Goal: Task Accomplishment & Management: Use online tool/utility

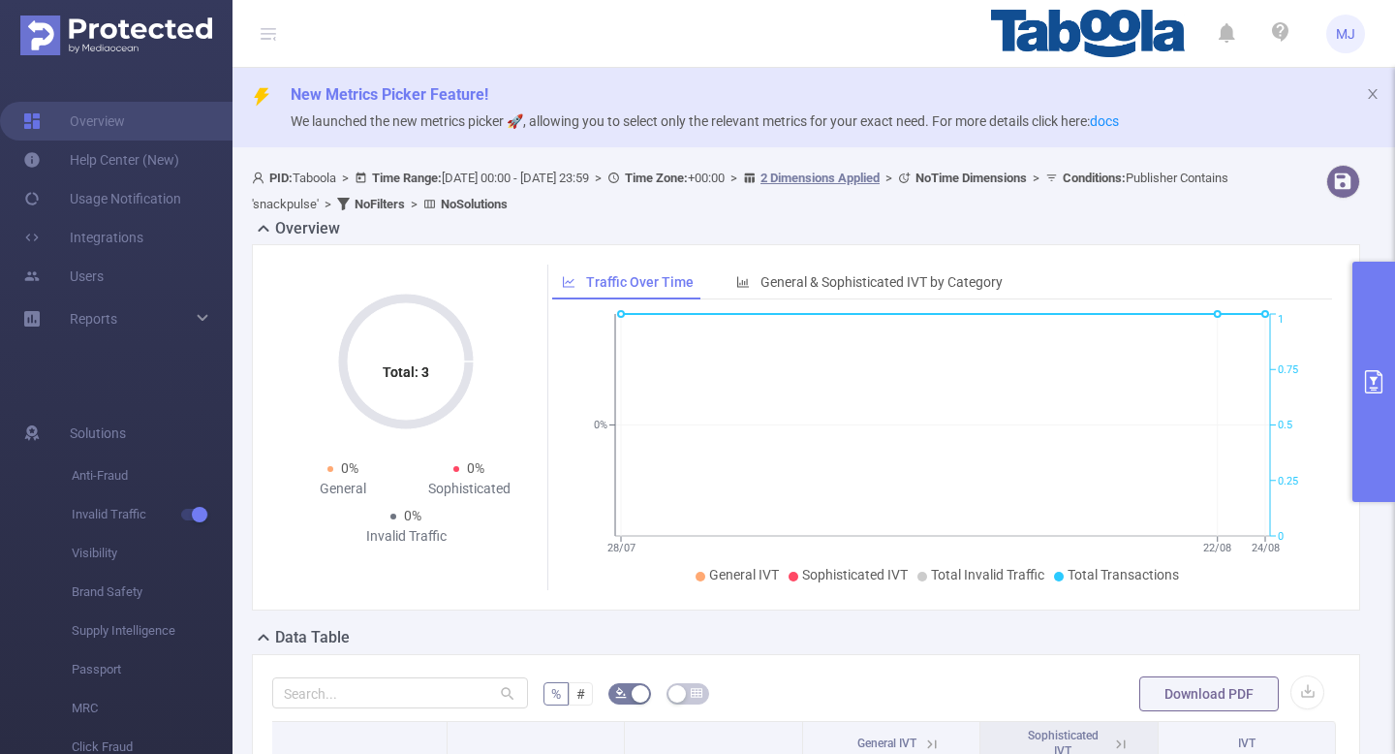
click at [1344, 28] on span "MJ" at bounding box center [1345, 34] width 19 height 39
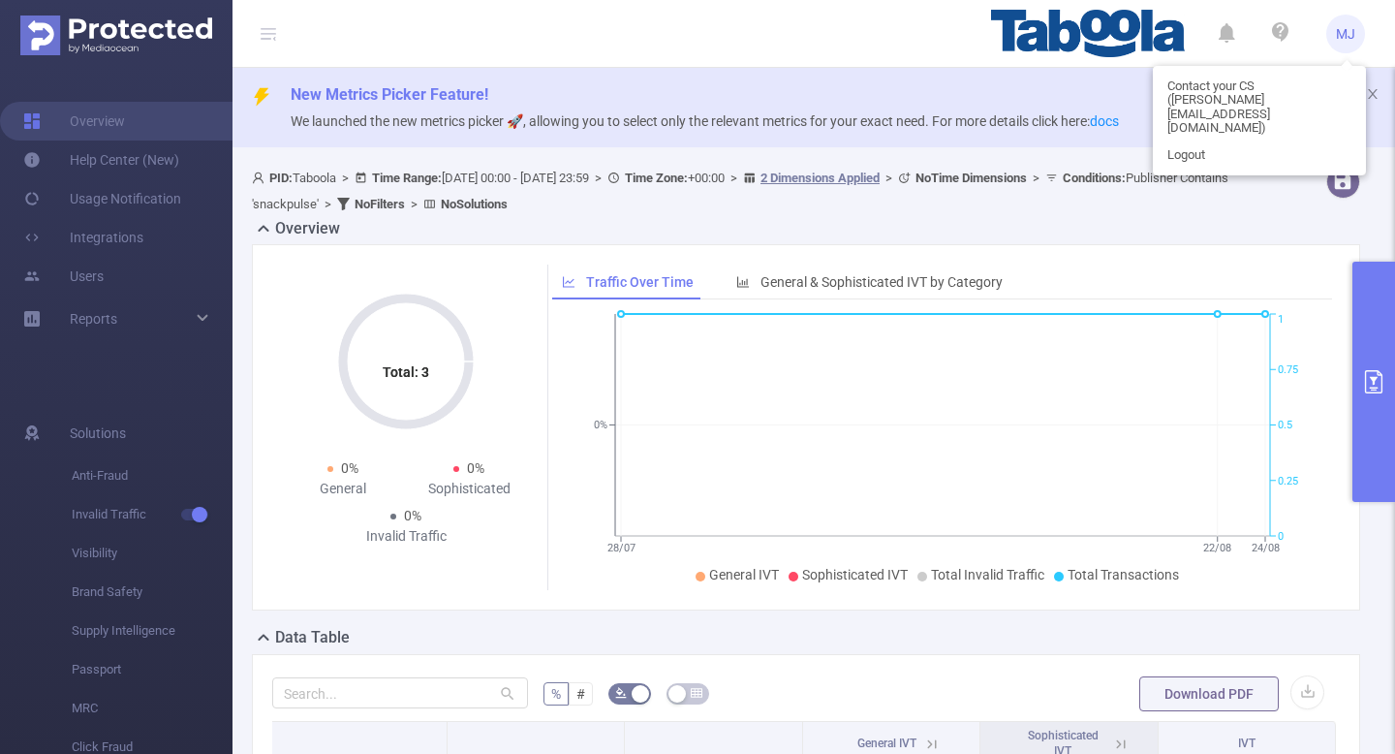
click at [1215, 141] on div "Contact your CS ([PERSON_NAME][EMAIL_ADDRESS][DOMAIN_NAME]) Logout" at bounding box center [1259, 120] width 213 height 109
click at [1209, 141] on link "Logout" at bounding box center [1259, 154] width 213 height 27
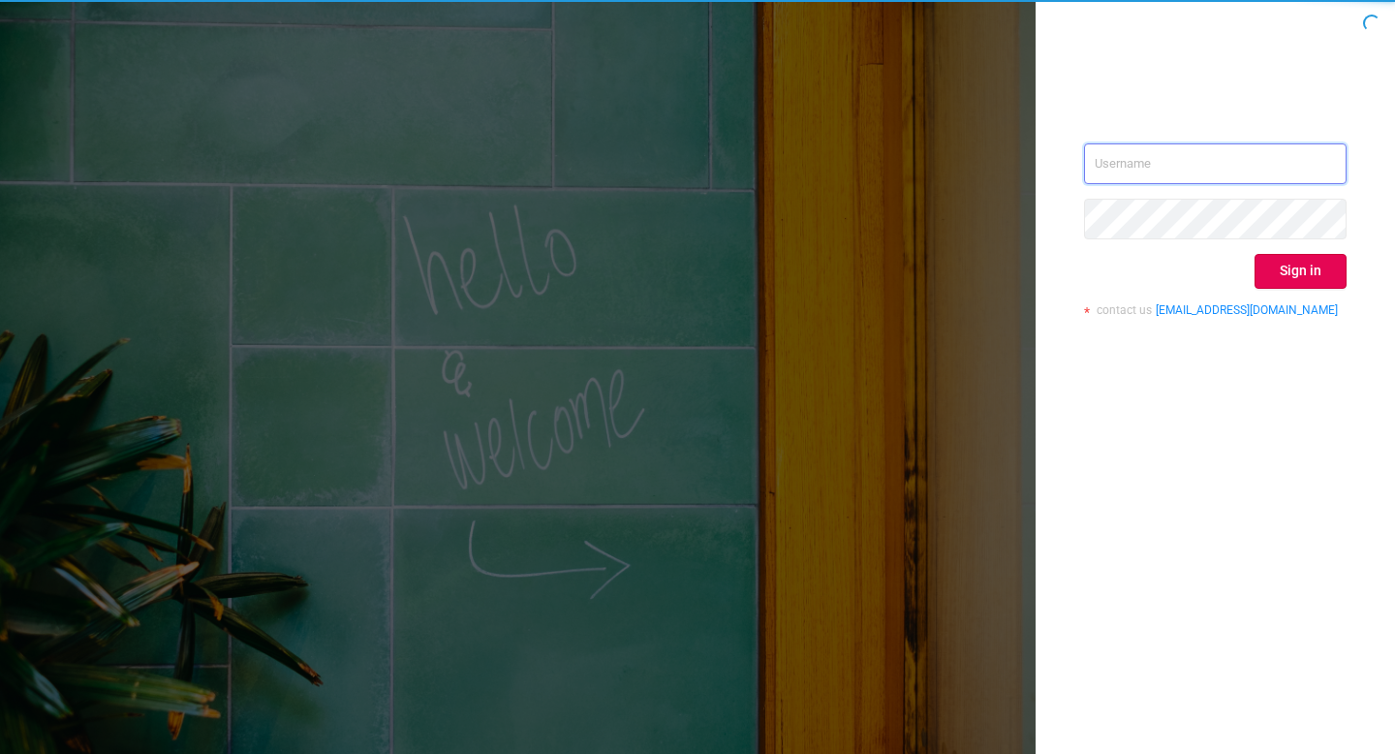
type input "[EMAIL_ADDRESS][DOMAIN_NAME]"
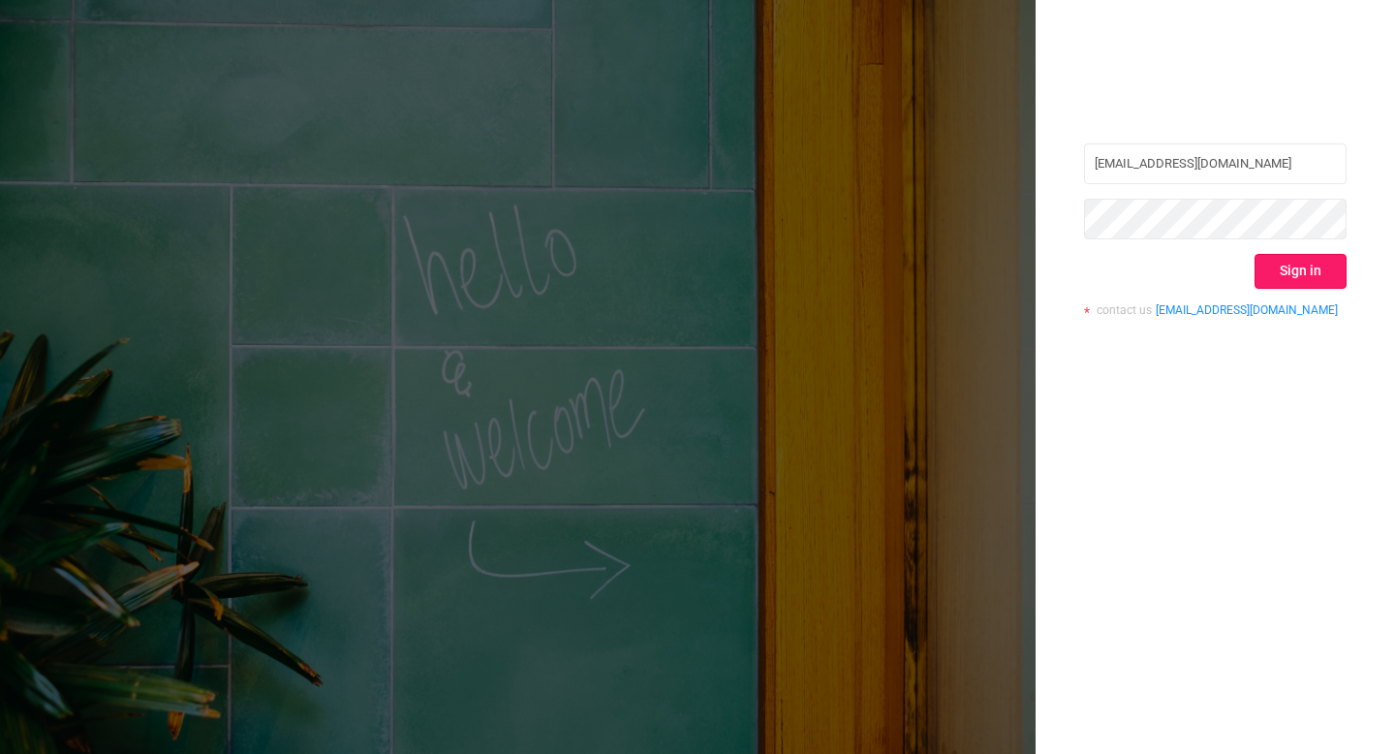
click at [1301, 268] on button "Sign in" at bounding box center [1300, 271] width 92 height 35
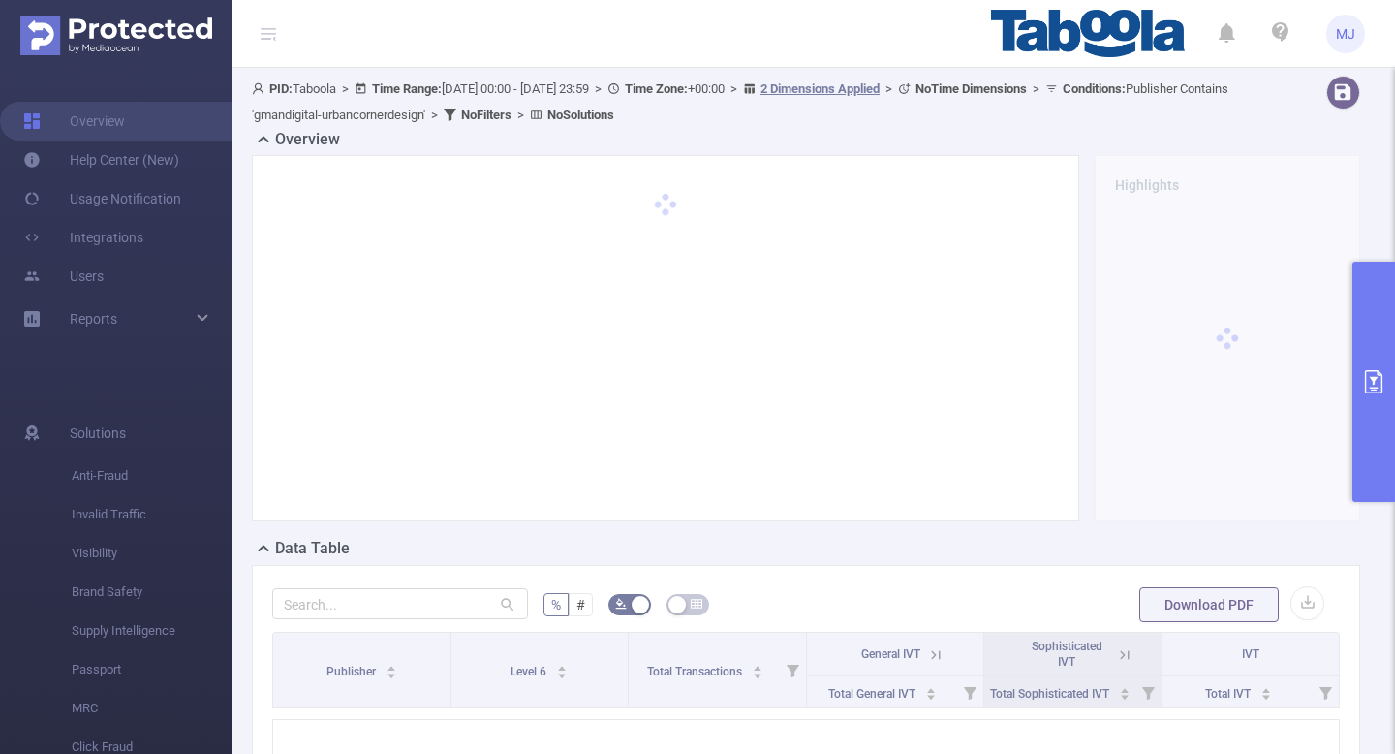
click at [1381, 363] on button "primary" at bounding box center [1373, 382] width 43 height 240
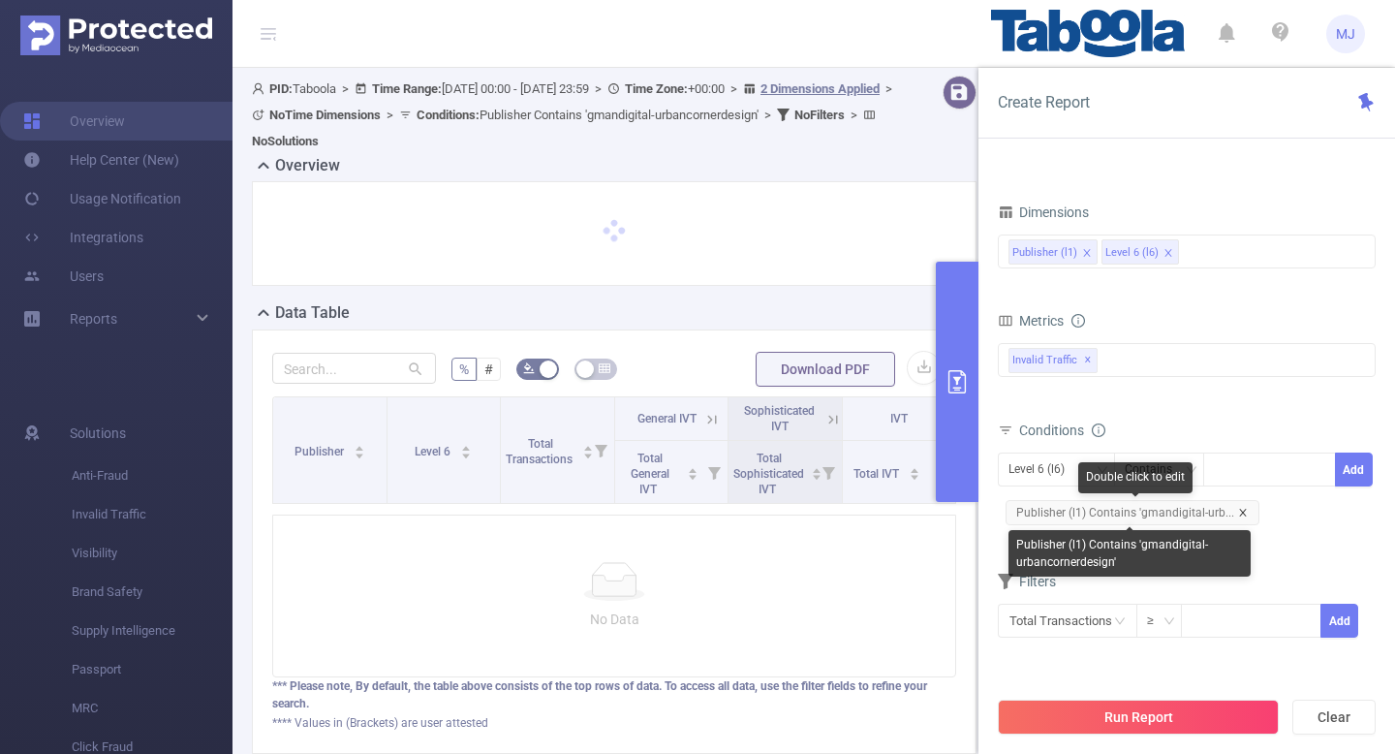
click at [1238, 510] on icon "icon: close" at bounding box center [1243, 513] width 10 height 10
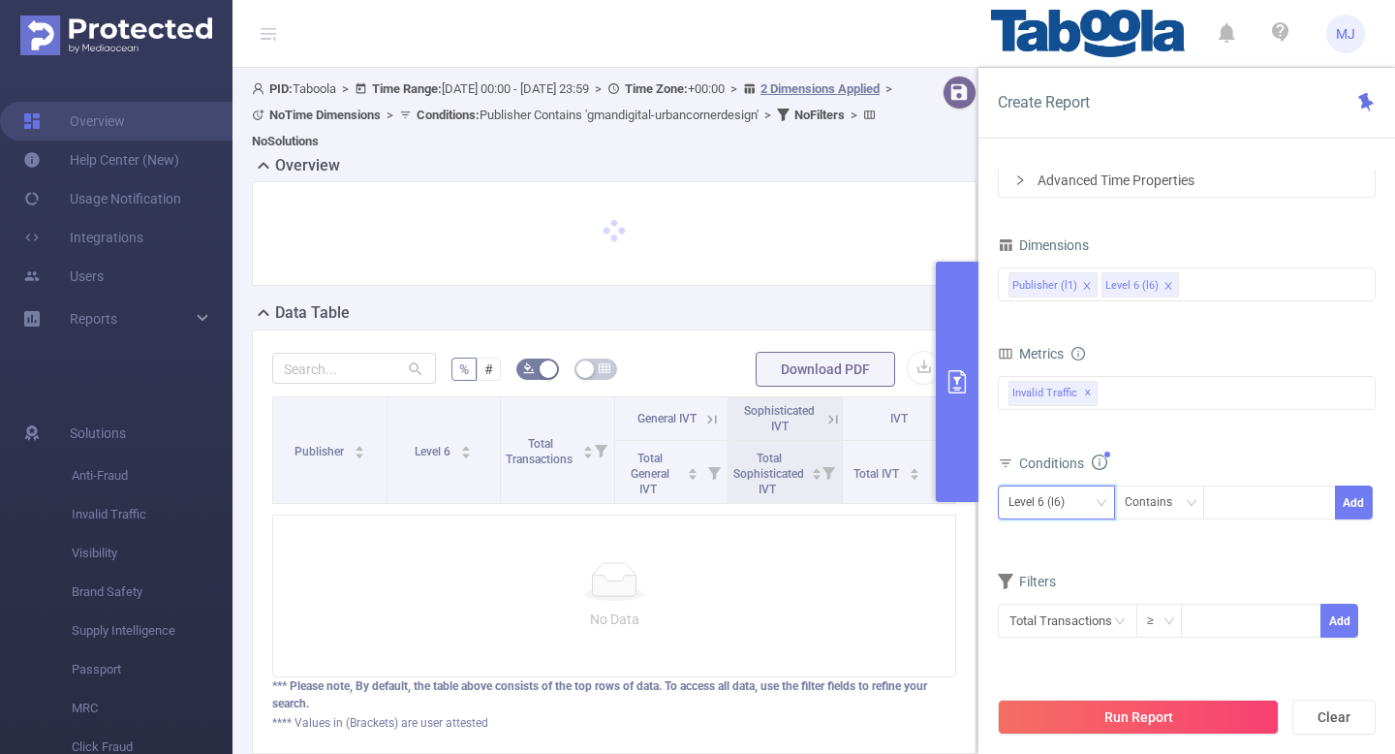
click at [1044, 500] on div "Level 6 (l6)" at bounding box center [1043, 502] width 70 height 32
click at [1070, 542] on li "Publisher (l1)" at bounding box center [1056, 542] width 117 height 31
click at [1266, 510] on div at bounding box center [1269, 502] width 111 height 32
paste input "spigtot-repeatthis"
type input "spigtot-repeatthis"
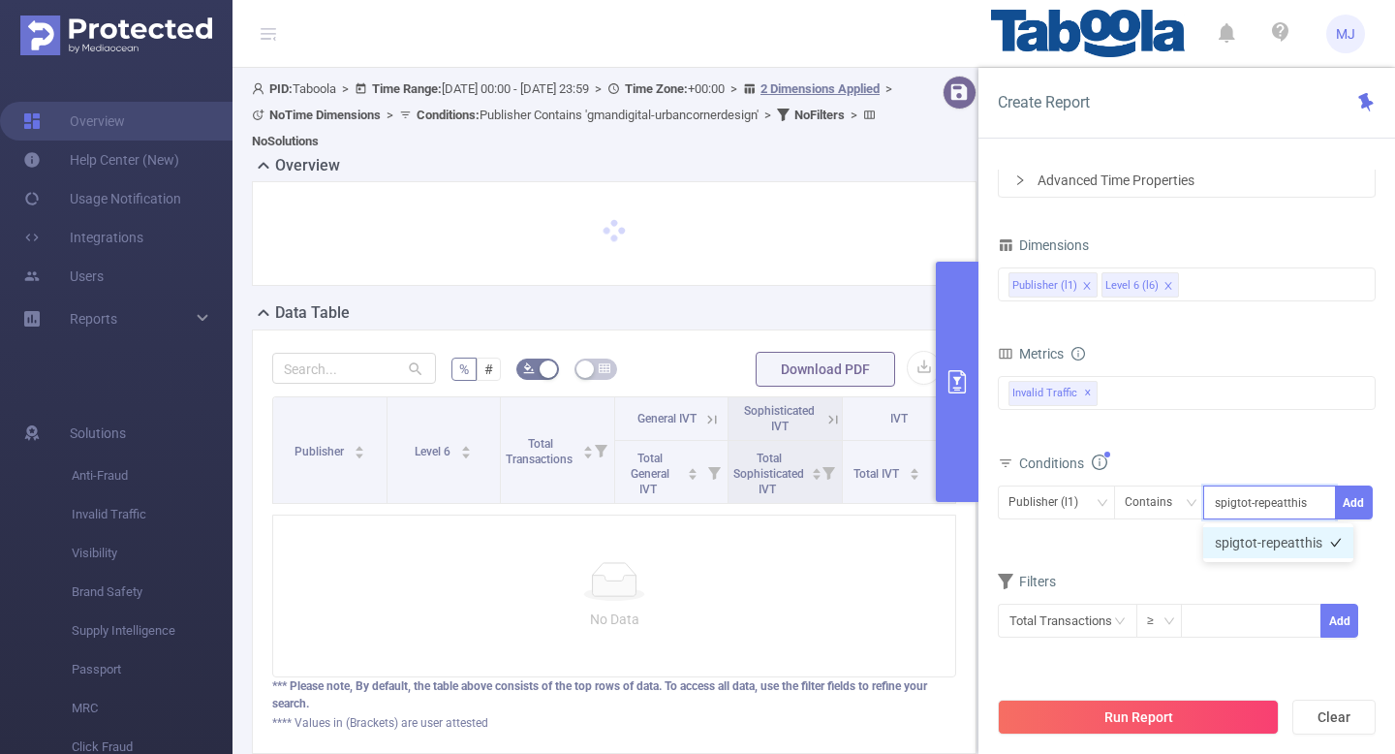
click at [1277, 549] on li "spigtot-repeatthis" at bounding box center [1278, 542] width 150 height 31
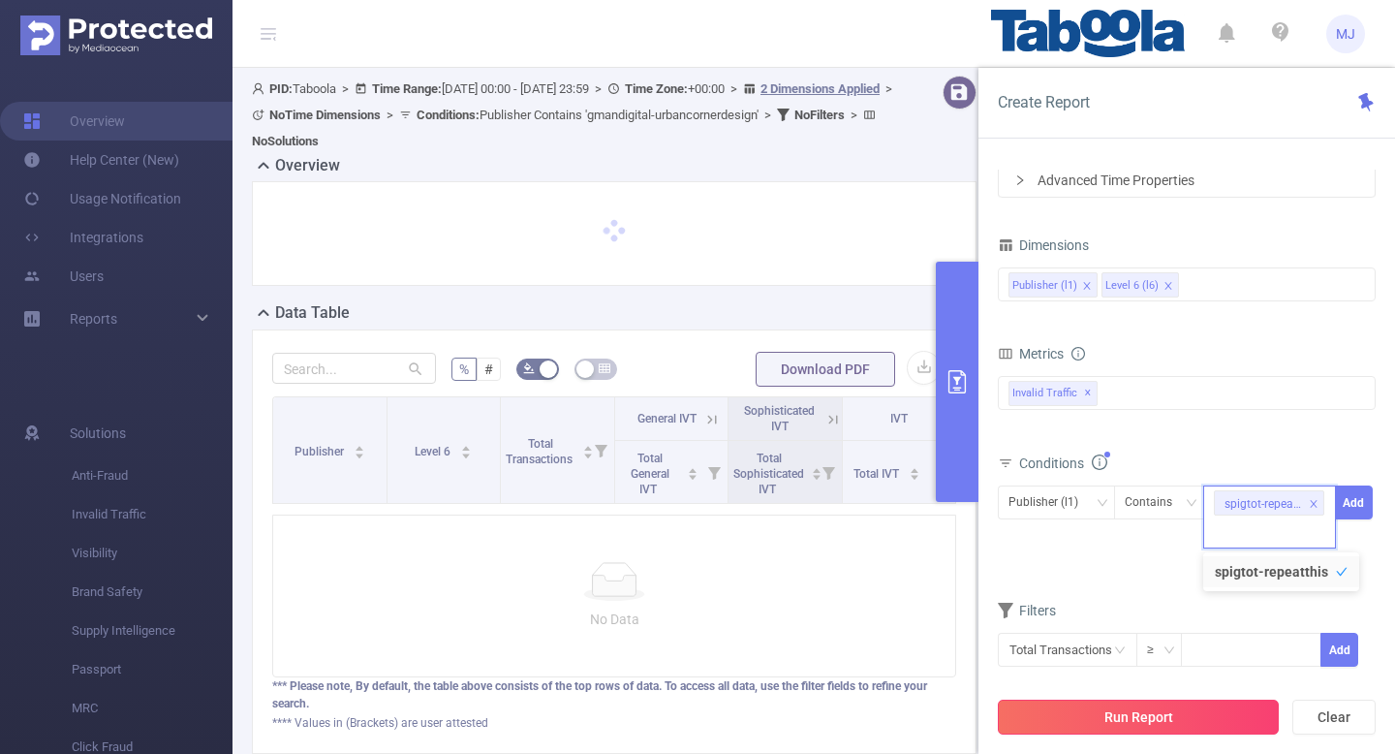
click at [1079, 724] on button "Run Report" at bounding box center [1138, 716] width 281 height 35
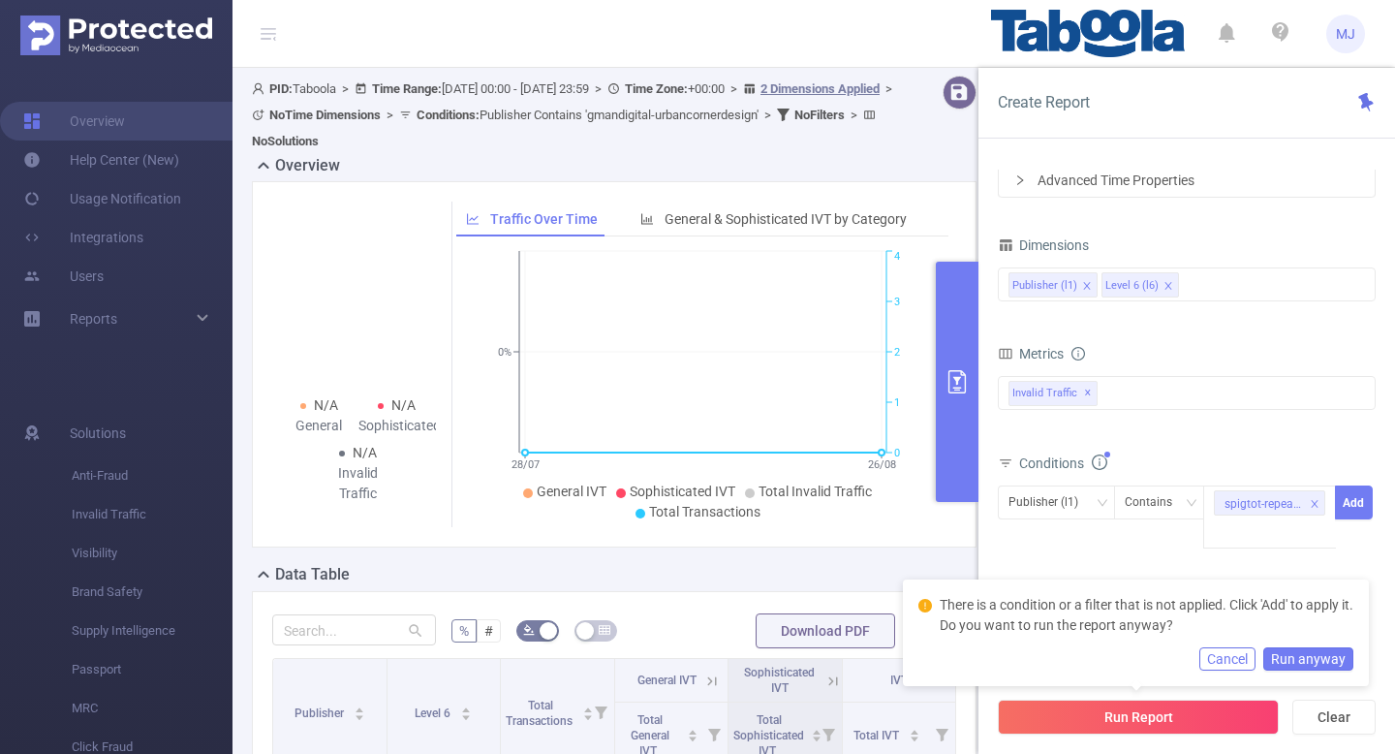
click at [1317, 648] on button "Run anyway" at bounding box center [1308, 658] width 90 height 23
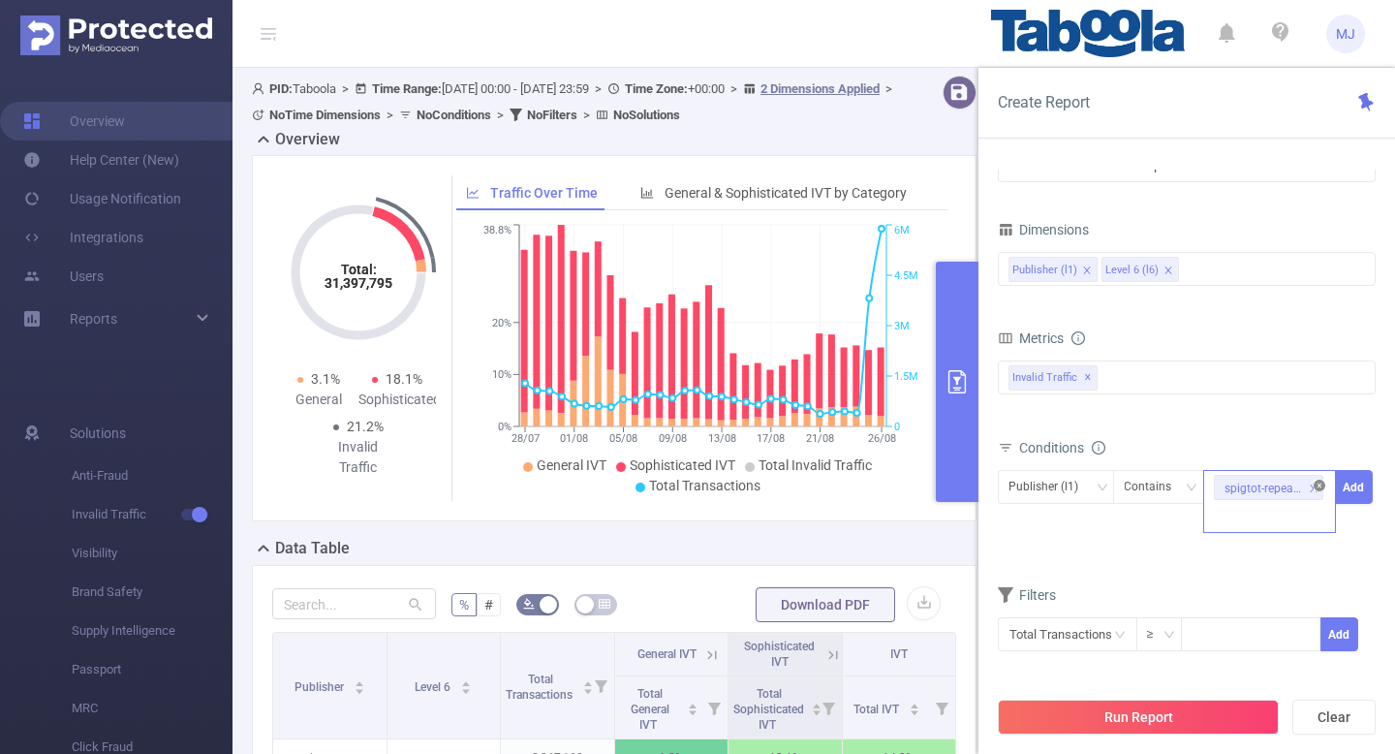
click at [1318, 487] on icon "icon: close-circle" at bounding box center [1320, 486] width 12 height 12
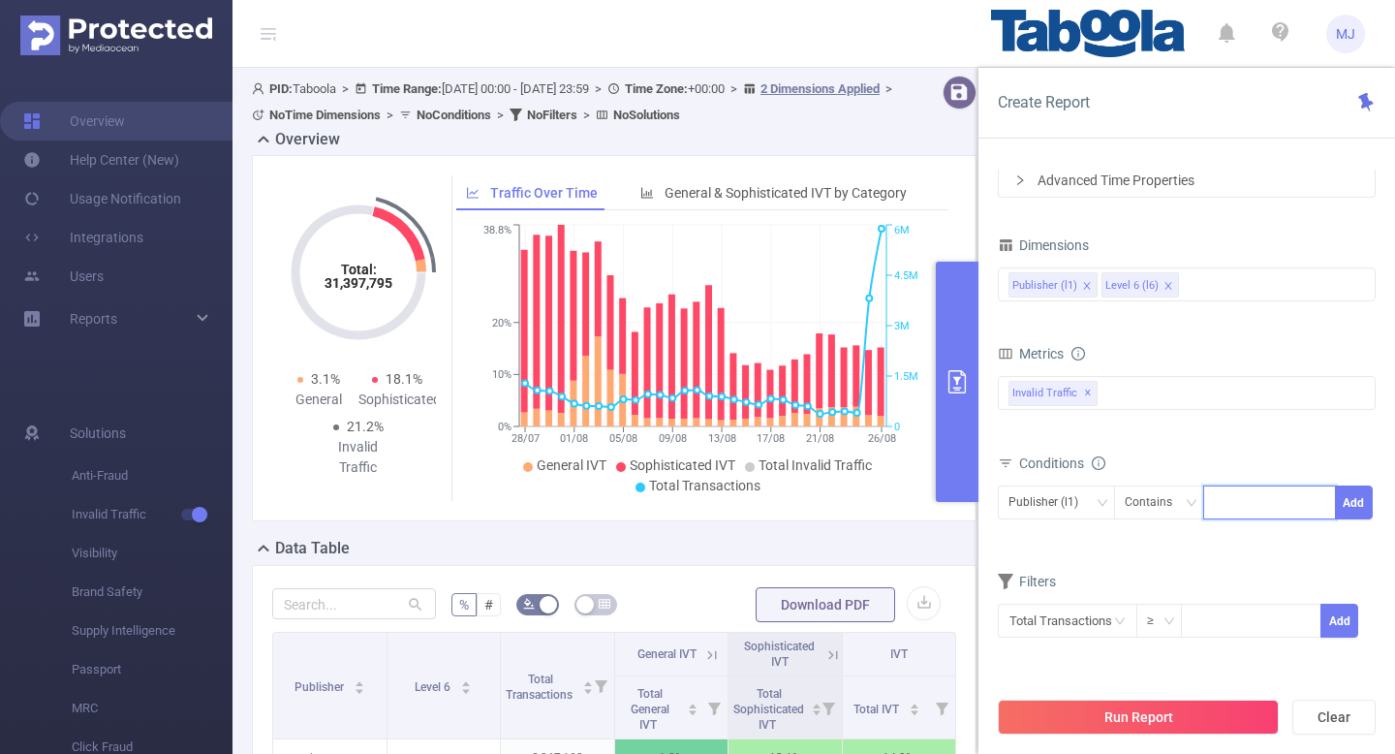
click at [1235, 496] on div at bounding box center [1269, 502] width 111 height 32
paste input "spigtot-repeatthis"
type input "spigtot-repeatthis"
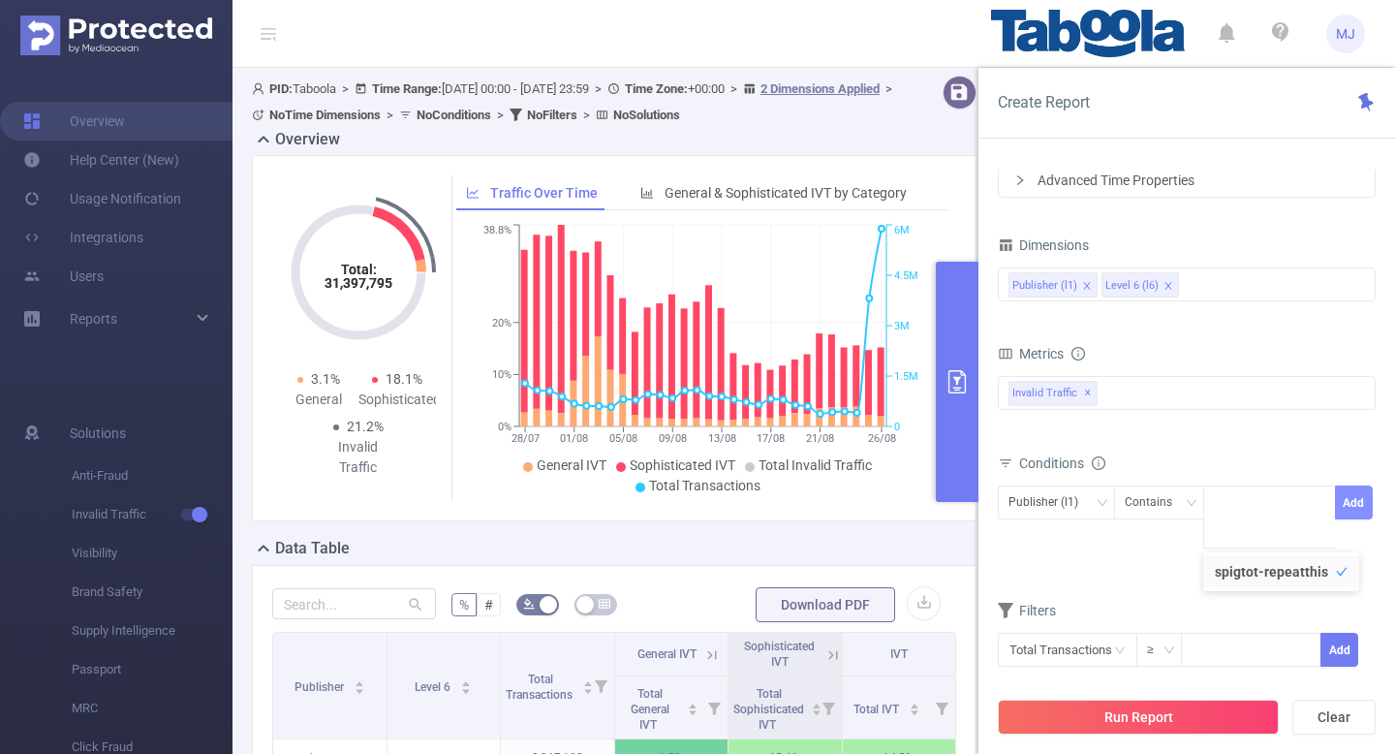
click at [1358, 498] on button "Add" at bounding box center [1354, 502] width 38 height 34
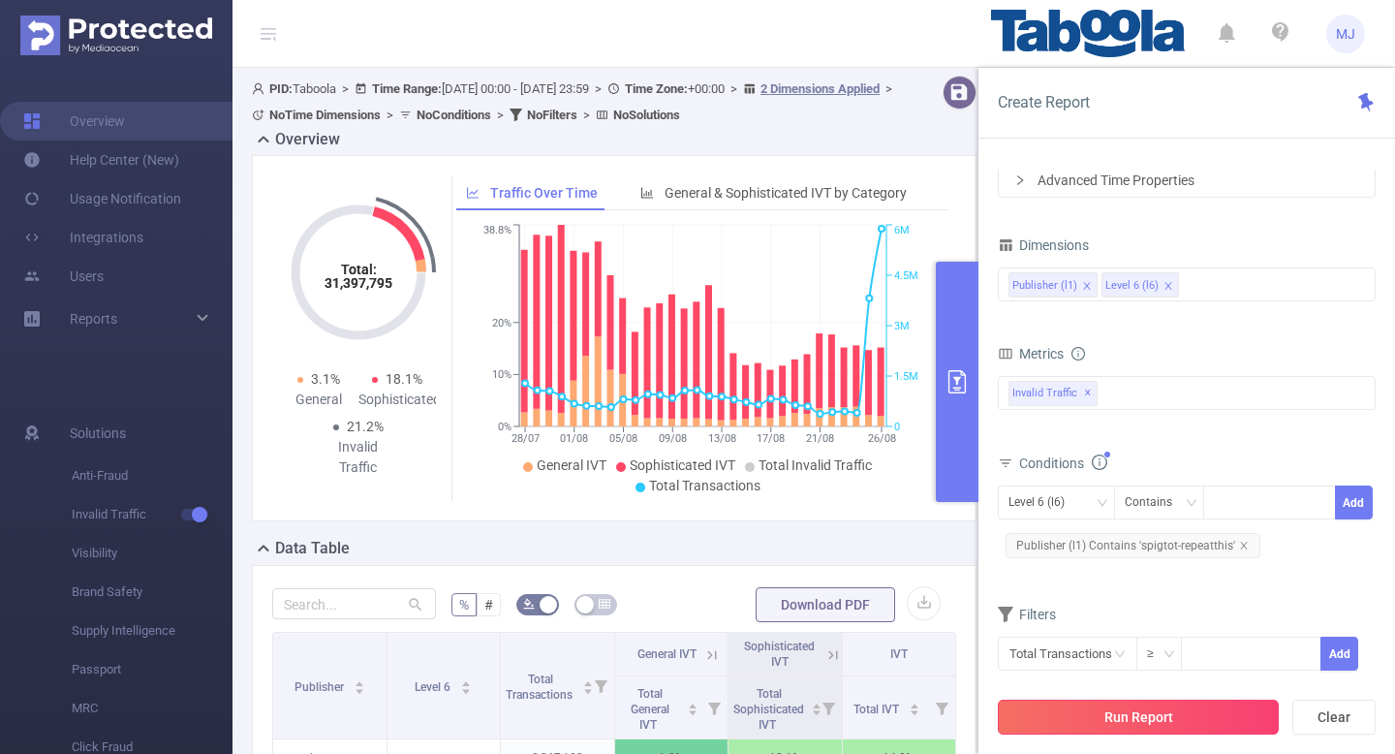
click at [1085, 714] on button "Run Report" at bounding box center [1138, 716] width 281 height 35
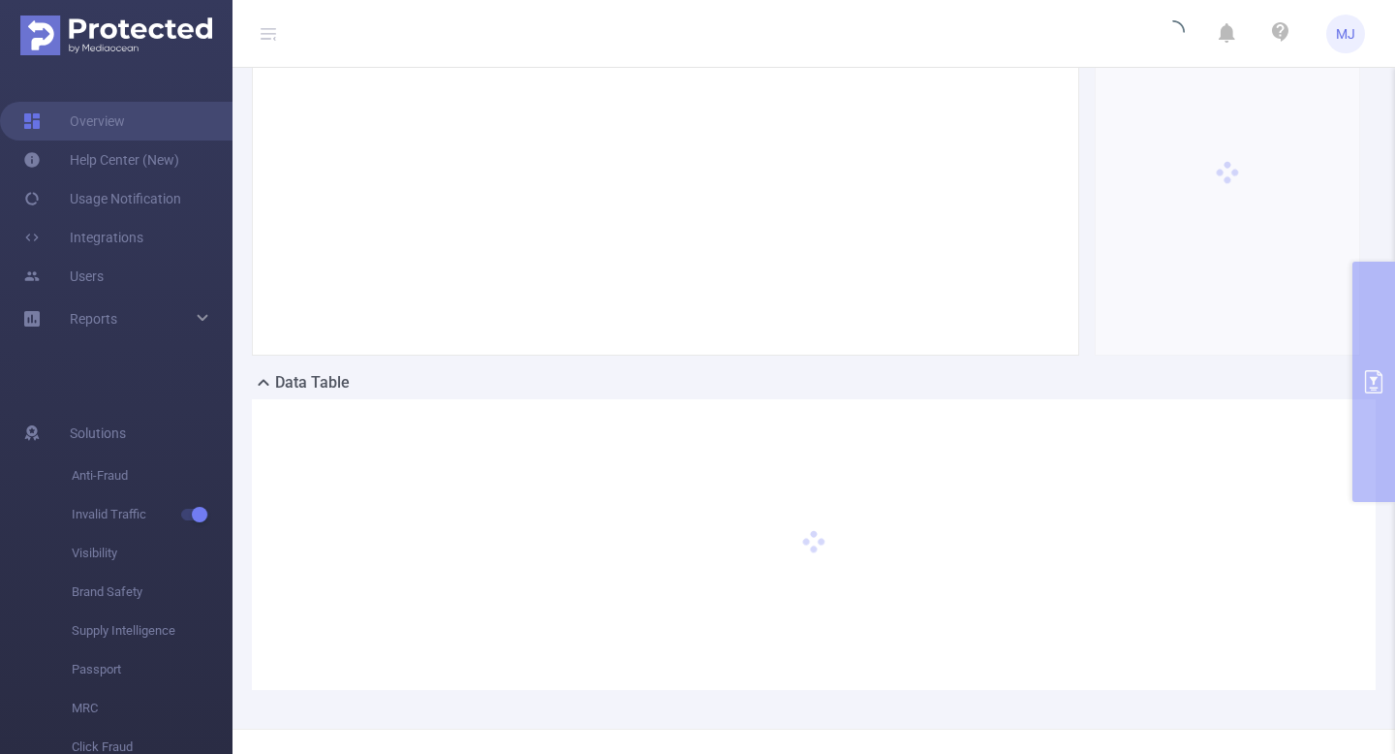
scroll to position [222, 0]
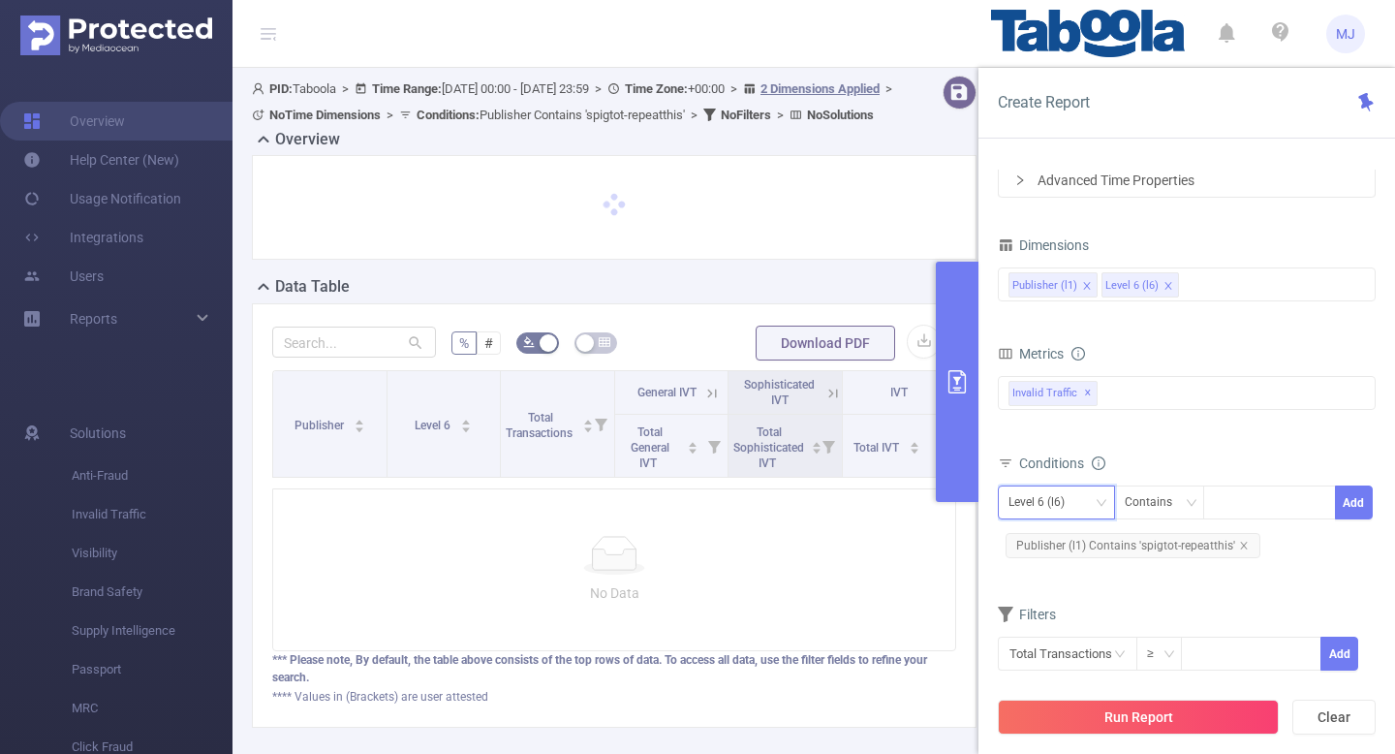
click at [1043, 500] on div "Level 6 (l6)" at bounding box center [1043, 502] width 70 height 32
click at [1049, 543] on li "Publisher (l1)" at bounding box center [1056, 542] width 117 height 31
click at [1243, 501] on div at bounding box center [1269, 502] width 111 height 32
paste input "spigtot-repeatthis"
type input "spigtot-repeatthis"
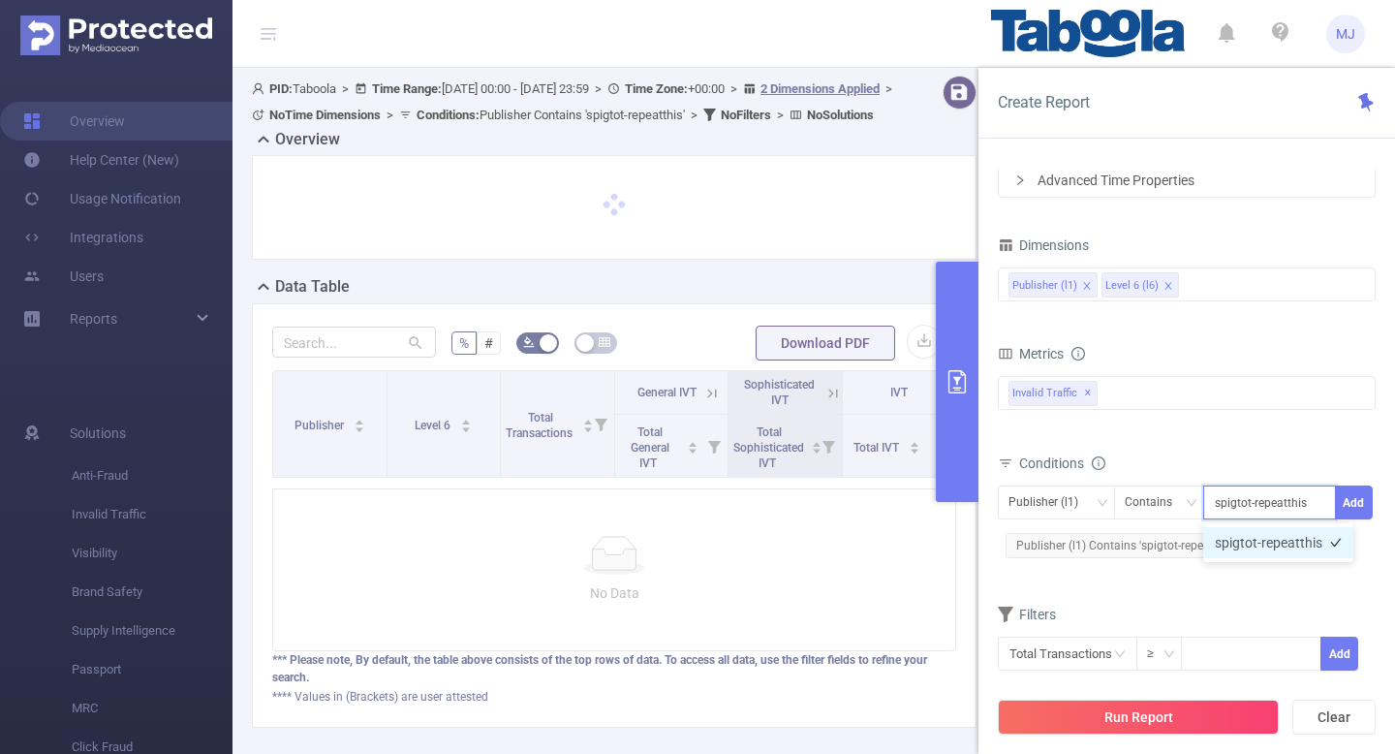
click at [1271, 538] on li "spigtot-repeatthis" at bounding box center [1278, 542] width 150 height 31
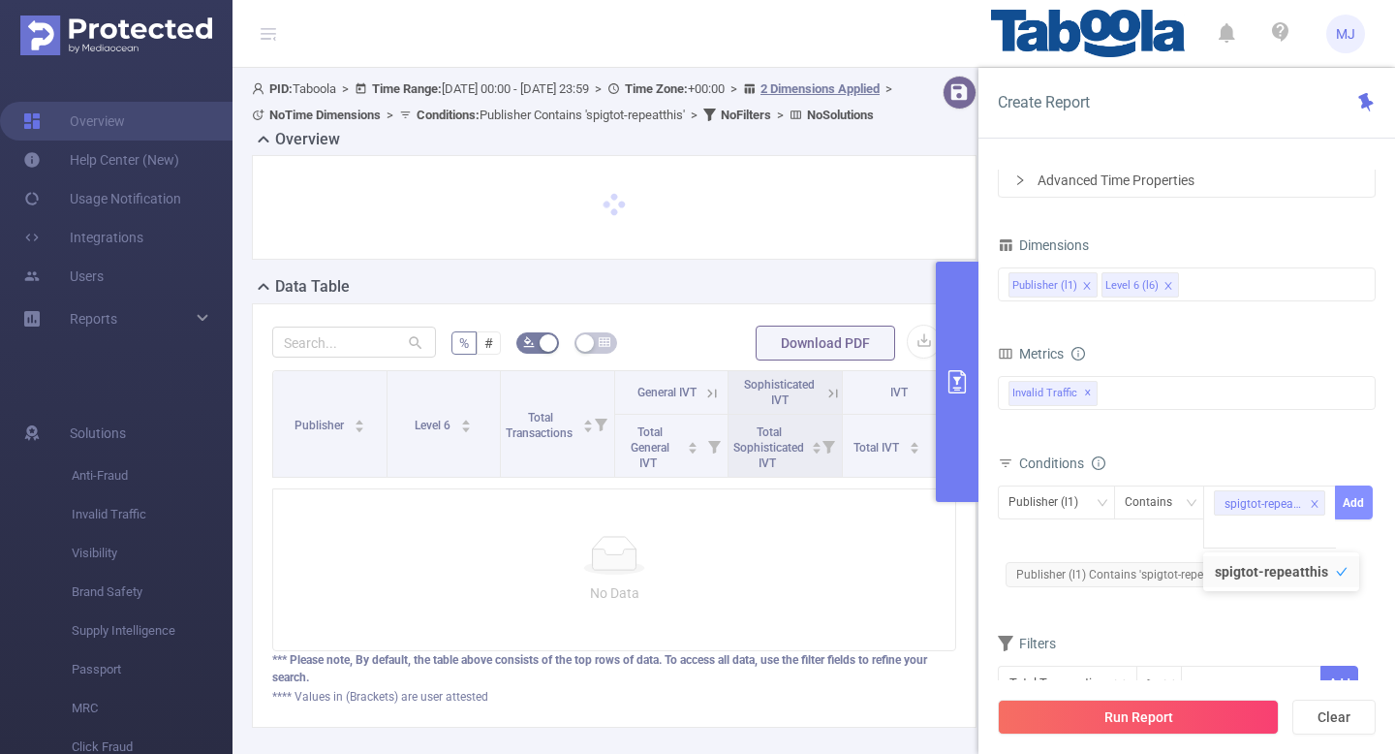
click at [1362, 485] on button "Add" at bounding box center [1354, 502] width 38 height 34
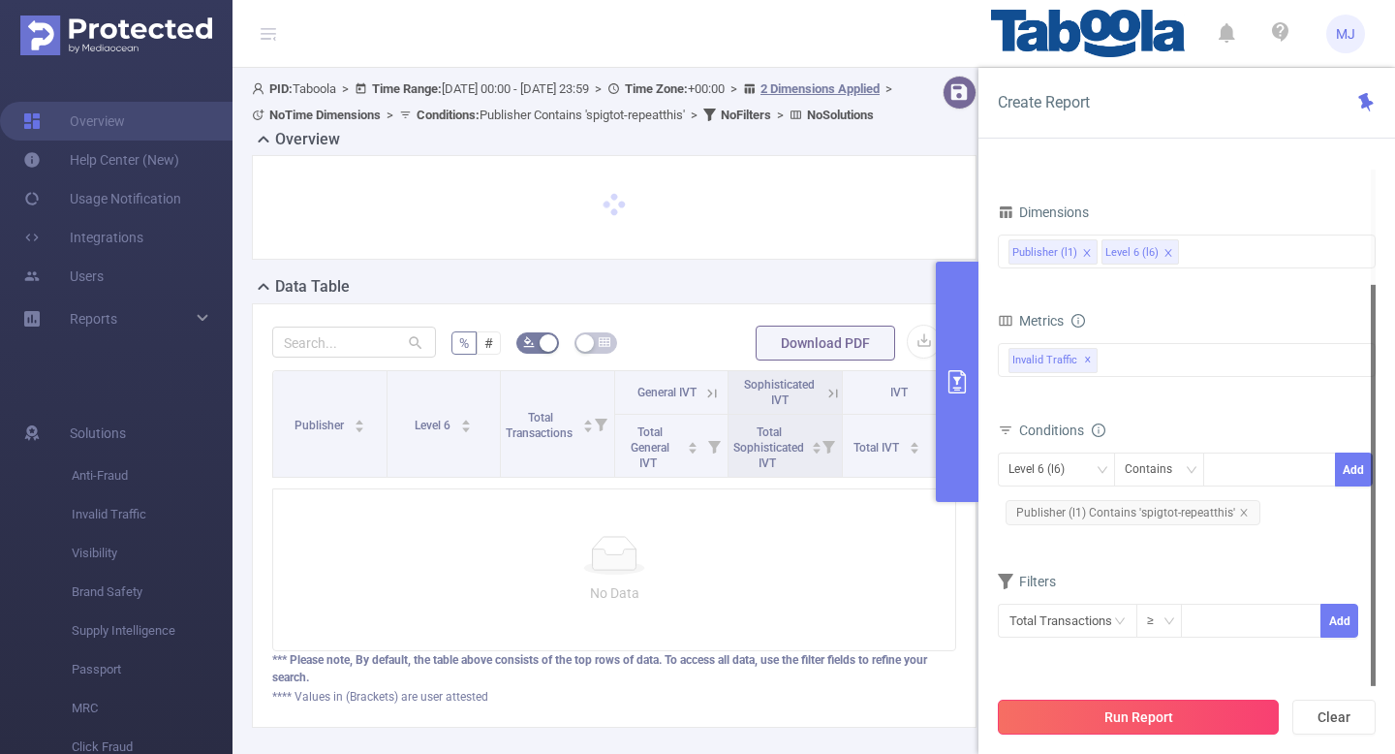
click at [1130, 720] on button "Run Report" at bounding box center [1138, 716] width 281 height 35
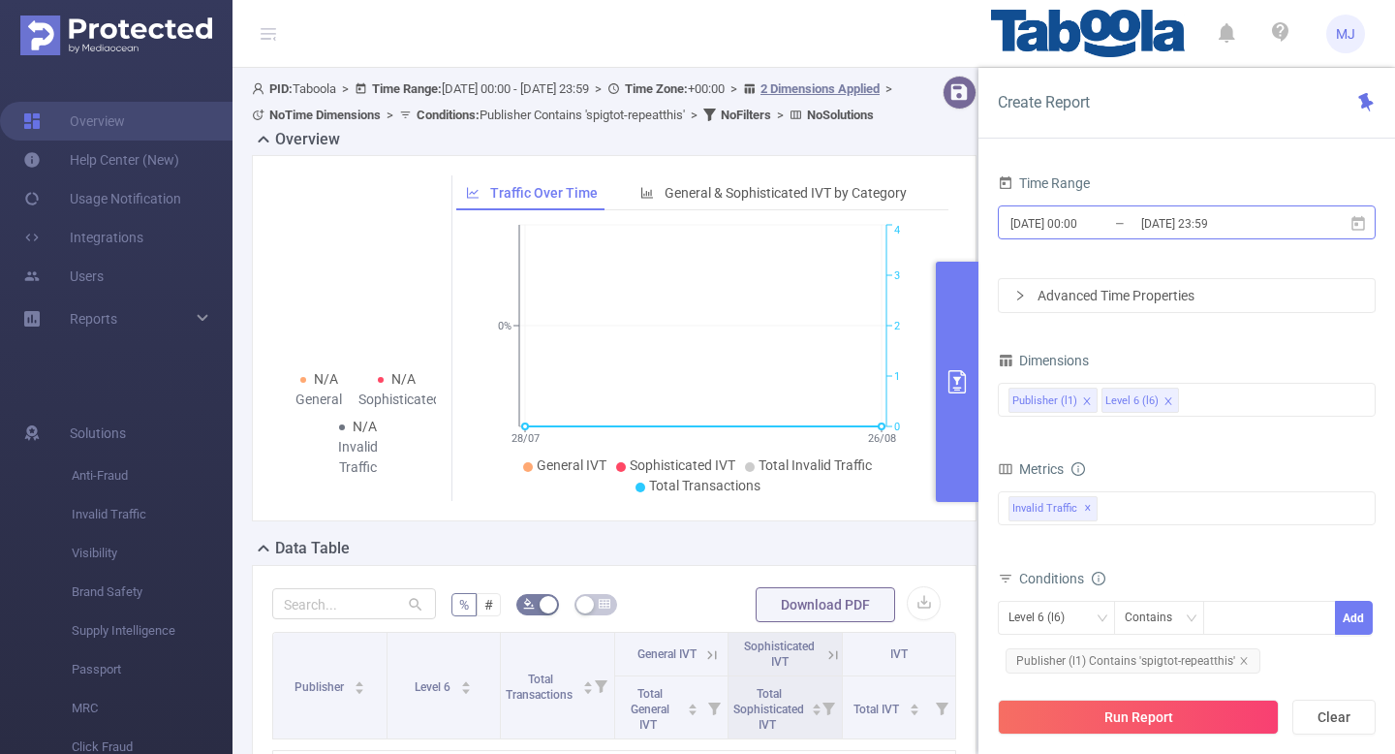
click at [1258, 227] on input "[DATE] 23:59" at bounding box center [1217, 223] width 157 height 26
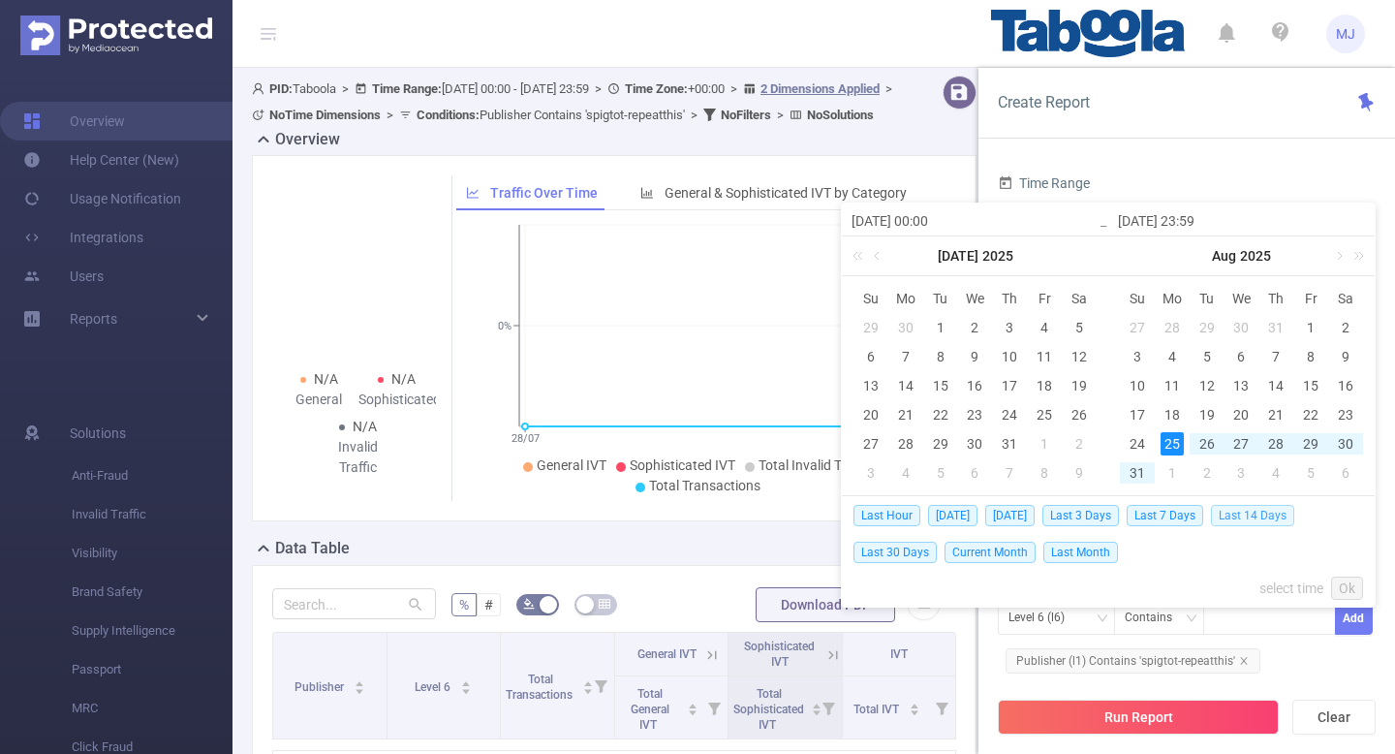
click at [1260, 515] on span "Last 14 Days" at bounding box center [1252, 515] width 83 height 21
type input "[DATE] 00:00"
type input "[DATE] 23:59"
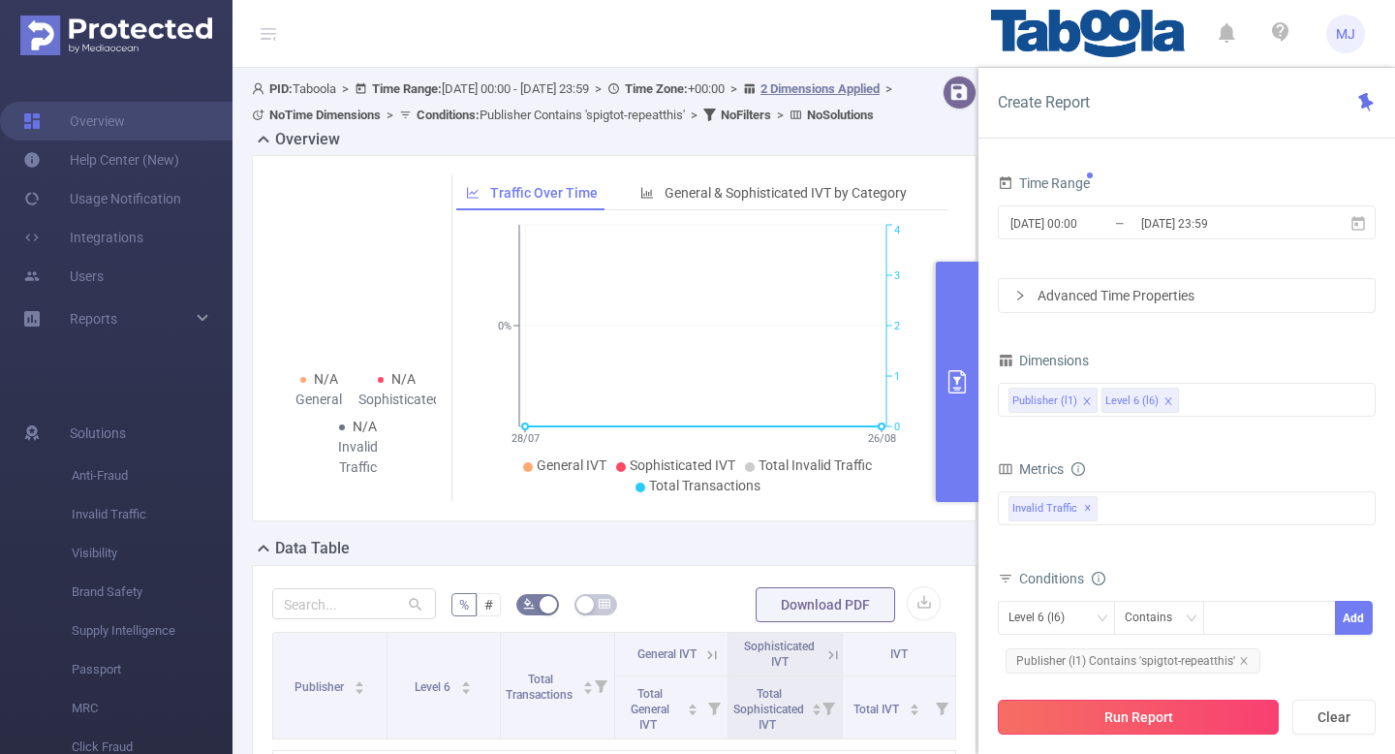
click at [1127, 715] on button "Run Report" at bounding box center [1138, 716] width 281 height 35
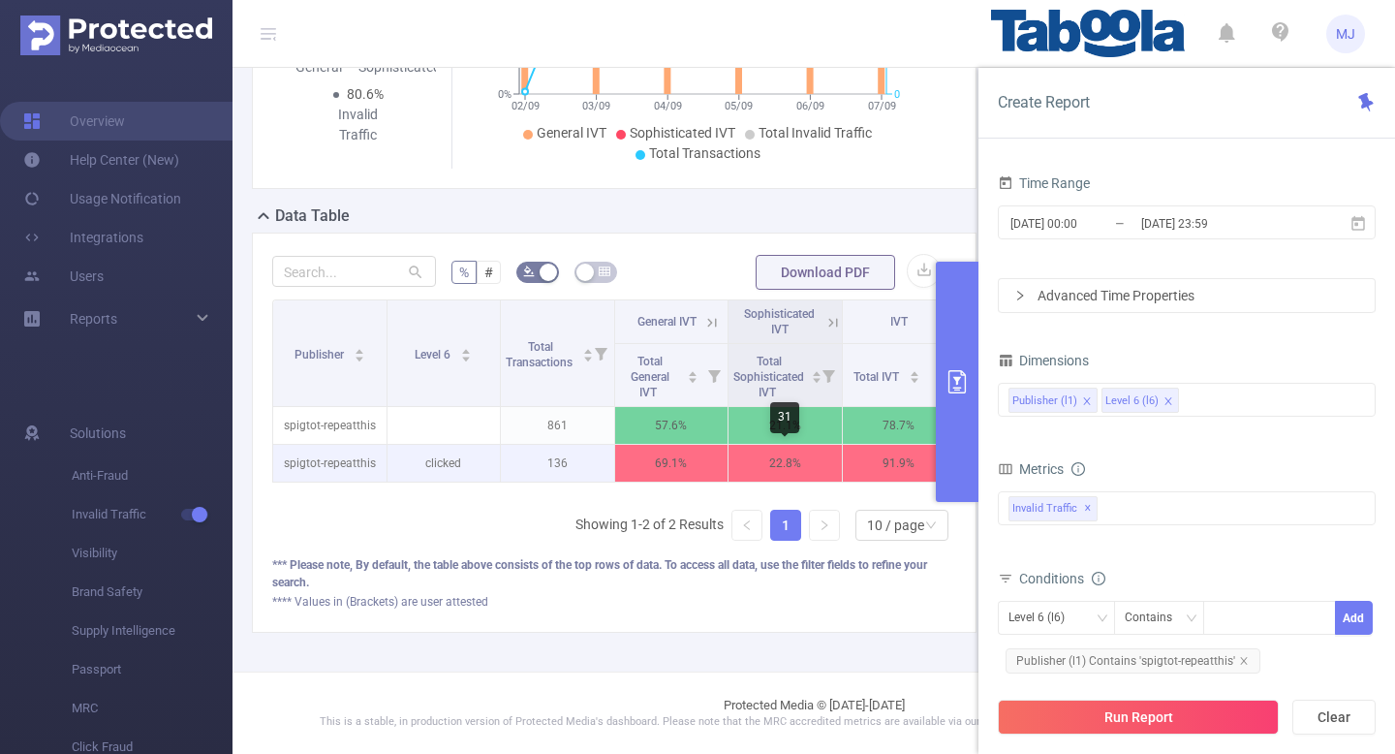
scroll to position [0, 4]
click at [959, 372] on icon "primary" at bounding box center [956, 381] width 23 height 23
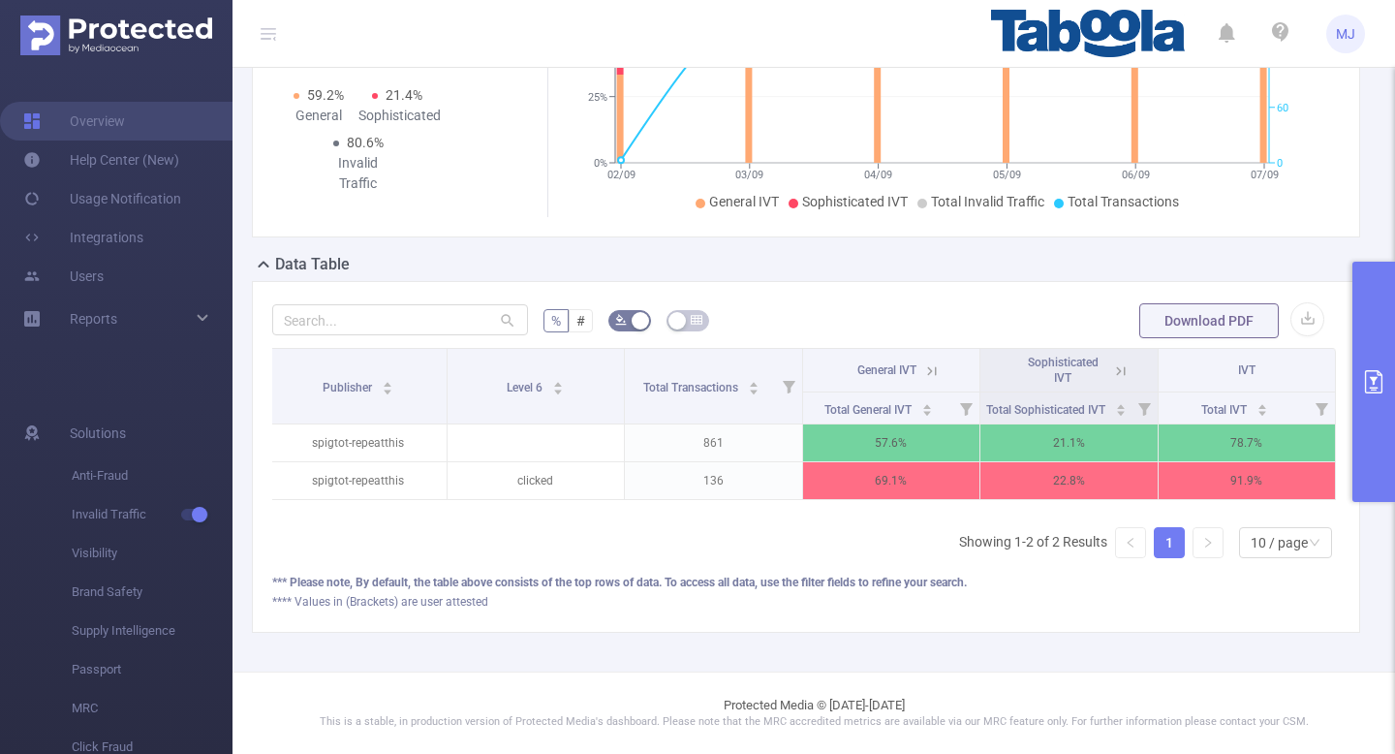
scroll to position [283, 0]
click at [1111, 365] on icon at bounding box center [1117, 370] width 23 height 19
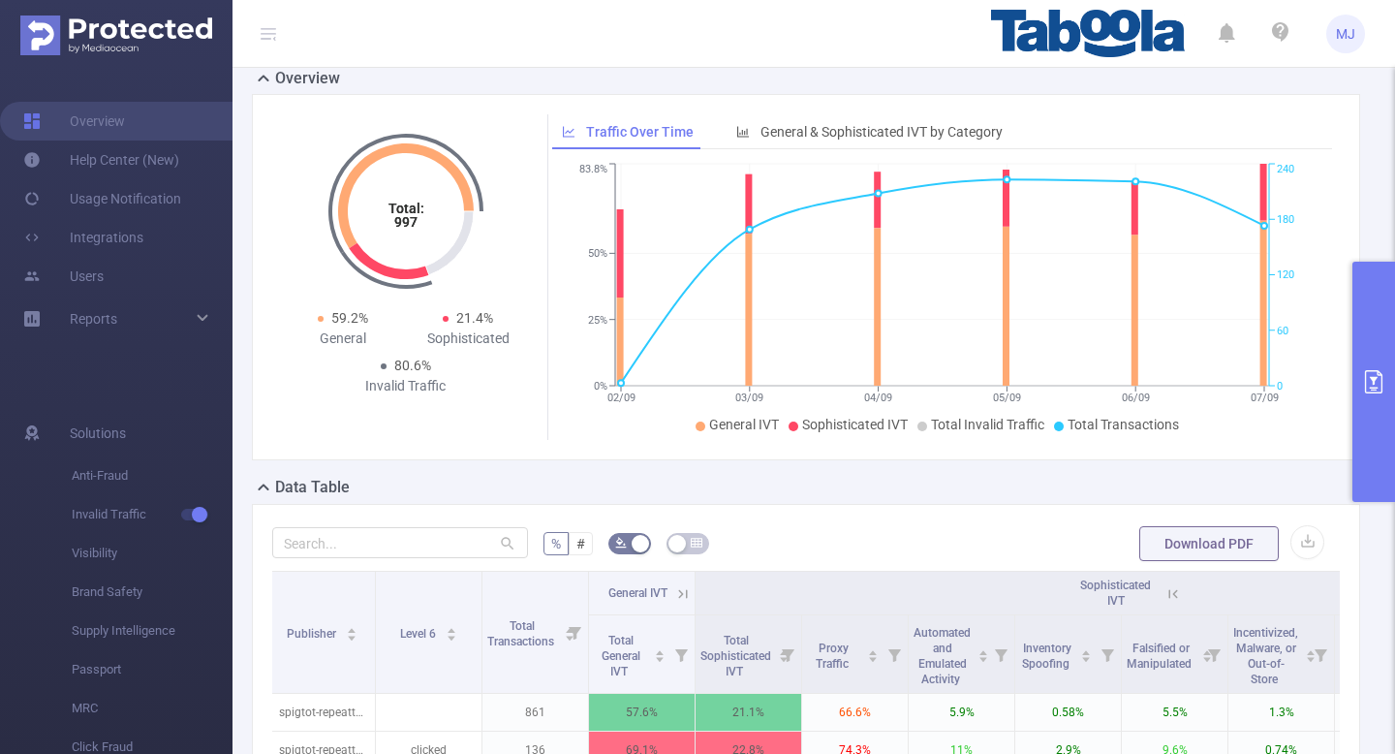
scroll to position [0, 0]
